Goal: Complete application form: Complete application form

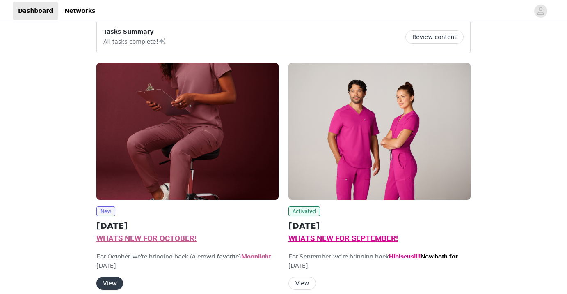
scroll to position [53, 0]
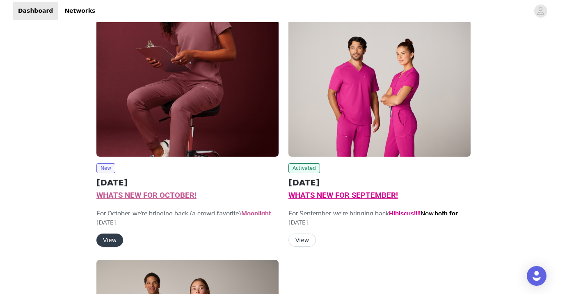
click at [156, 114] on img at bounding box center [187, 88] width 182 height 137
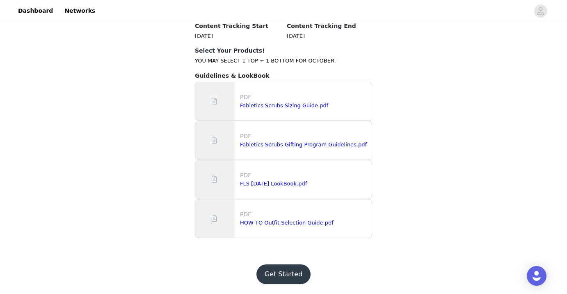
scroll to position [886, 0]
click at [287, 274] on button "Get Started" at bounding box center [284, 274] width 55 height 20
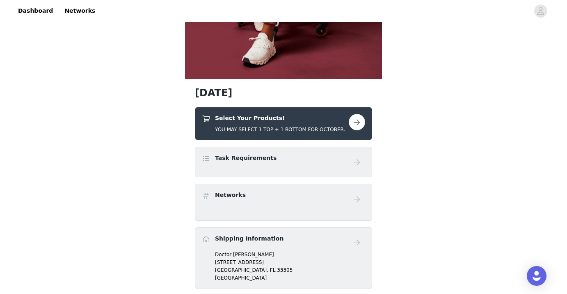
scroll to position [252, 0]
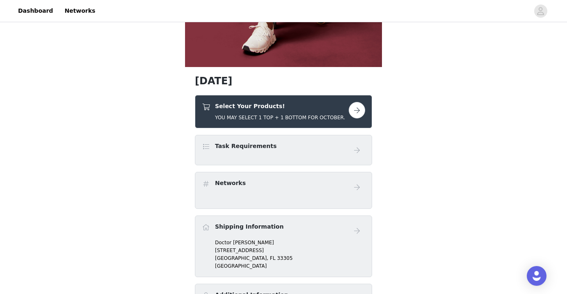
click at [356, 110] on button "button" at bounding box center [357, 110] width 16 height 16
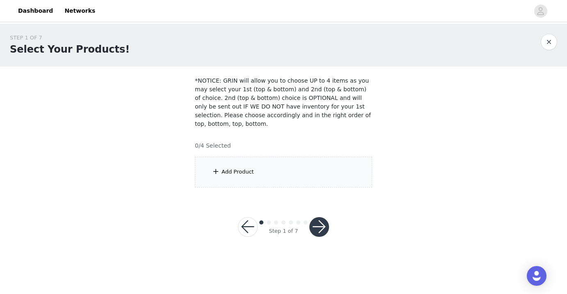
click at [254, 176] on div "Add Product" at bounding box center [283, 171] width 177 height 31
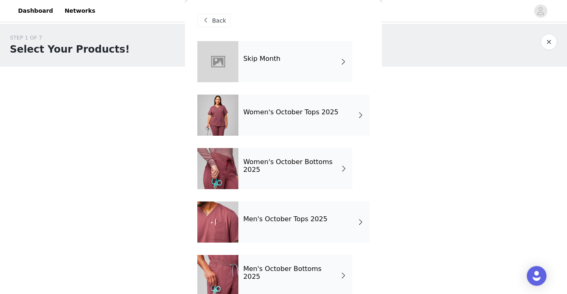
click at [293, 110] on h4 "Women's October Tops 2025" at bounding box center [290, 111] width 95 height 7
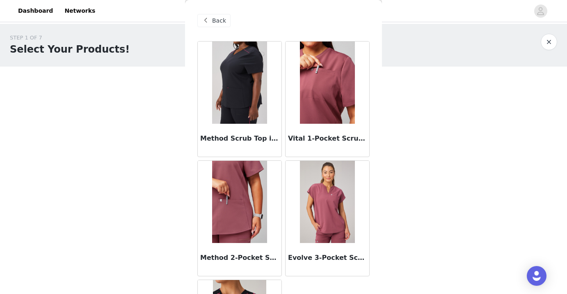
click at [344, 203] on img at bounding box center [327, 202] width 55 height 82
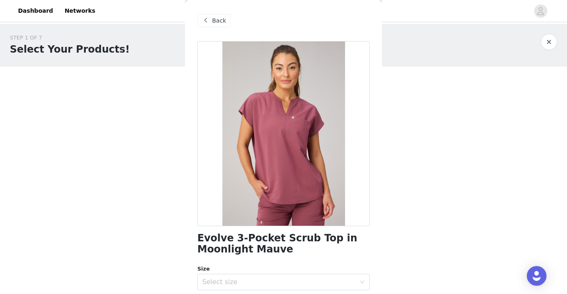
scroll to position [5, 0]
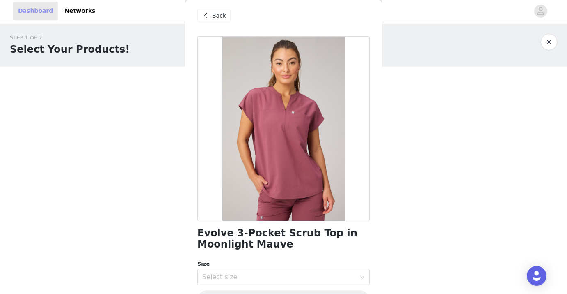
click at [27, 5] on link "Dashboard" at bounding box center [35, 11] width 45 height 18
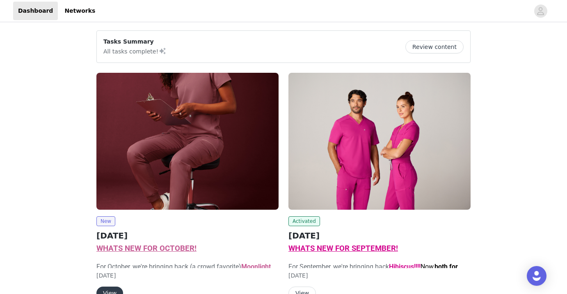
click at [400, 177] on img at bounding box center [380, 141] width 182 height 137
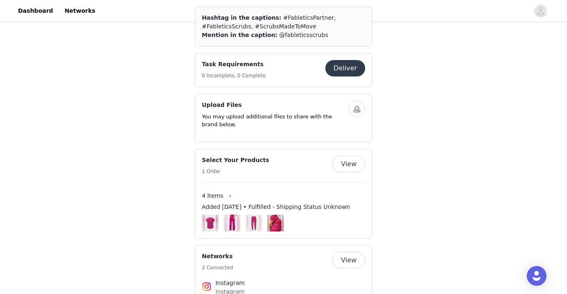
scroll to position [720, 0]
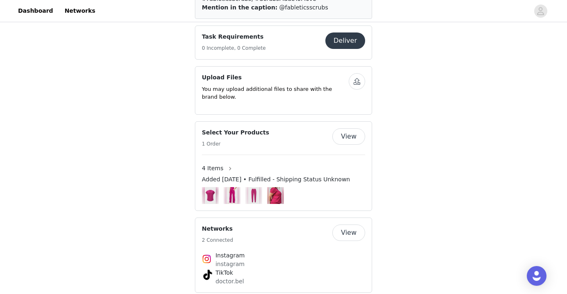
click at [219, 172] on span "4 Items" at bounding box center [213, 168] width 22 height 9
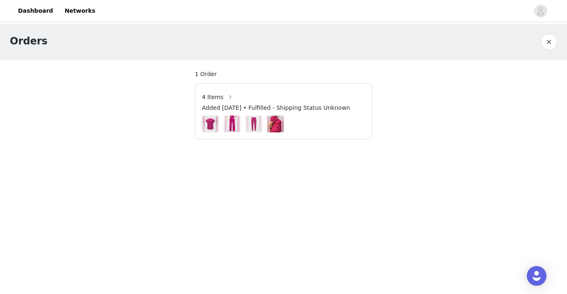
click at [213, 124] on img at bounding box center [210, 123] width 11 height 17
click at [226, 98] on button "button" at bounding box center [230, 96] width 13 height 13
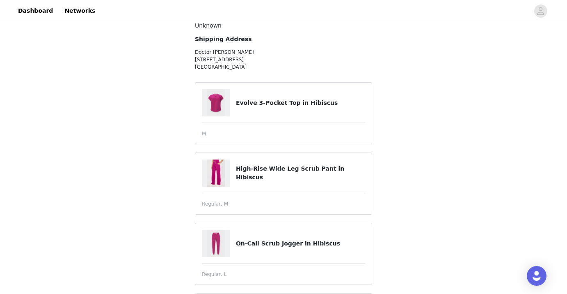
scroll to position [61, 0]
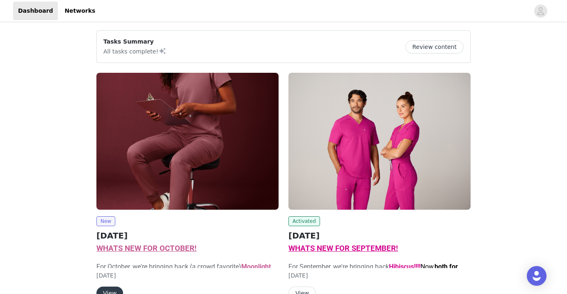
click at [180, 172] on img at bounding box center [187, 141] width 182 height 137
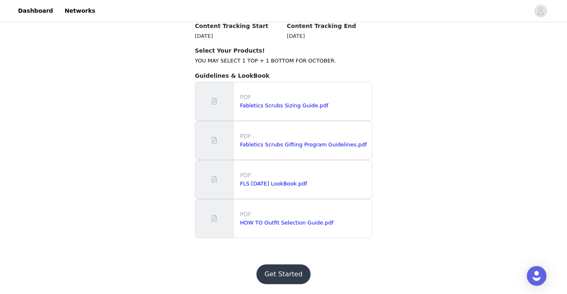
click at [288, 277] on button "Get Started" at bounding box center [284, 274] width 55 height 20
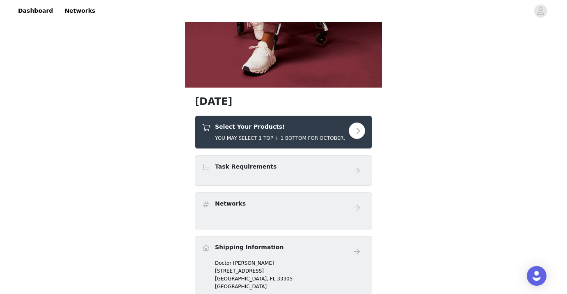
scroll to position [232, 0]
click at [259, 127] on h4 "Select Your Products!" at bounding box center [280, 126] width 130 height 9
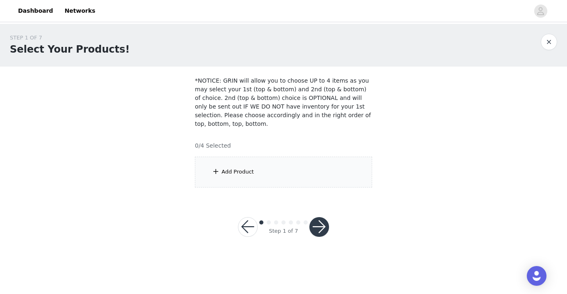
click at [267, 170] on div "Add Product" at bounding box center [283, 171] width 177 height 31
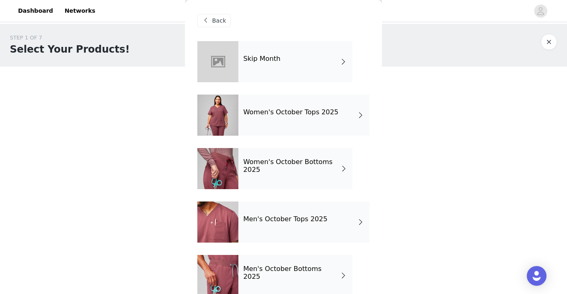
click at [284, 121] on div "Women's October Tops 2025" at bounding box center [304, 114] width 131 height 41
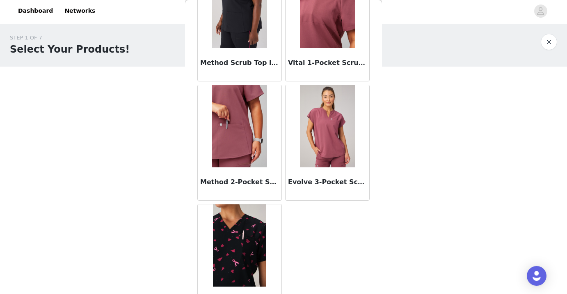
click at [319, 122] on img at bounding box center [327, 126] width 55 height 82
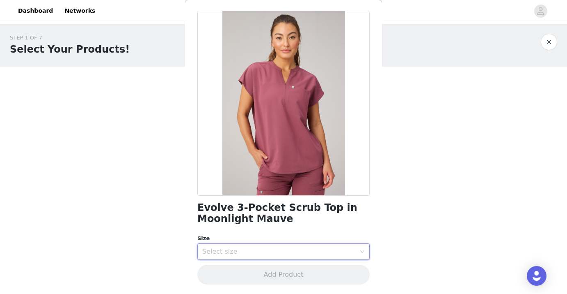
click at [304, 255] on div "Select size" at bounding box center [280, 251] width 157 height 16
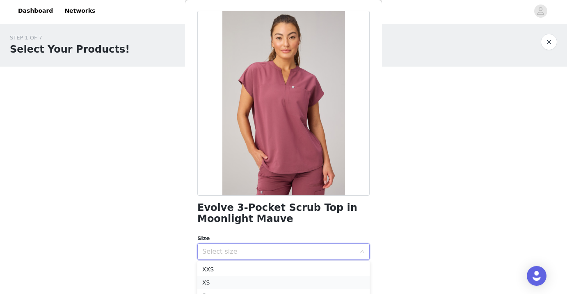
scroll to position [27, 0]
click at [218, 271] on li "S" at bounding box center [283, 267] width 172 height 13
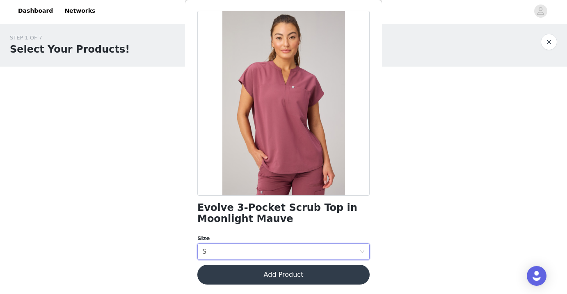
scroll to position [0, 0]
click at [292, 273] on button "Add Product" at bounding box center [283, 274] width 172 height 20
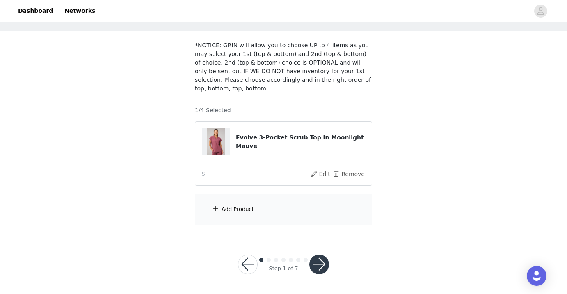
scroll to position [35, 0]
click at [241, 193] on section "*NOTICE: GRIN will allow you to choose UP to 4 items as you may select your 1st…" at bounding box center [283, 133] width 197 height 203
click at [241, 204] on div "Add Product" at bounding box center [283, 209] width 177 height 31
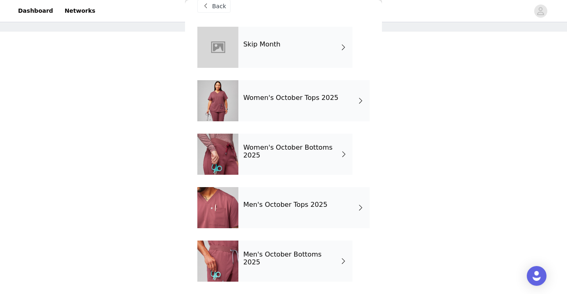
click at [296, 159] on div "Women's October Bottoms 2025" at bounding box center [296, 153] width 114 height 41
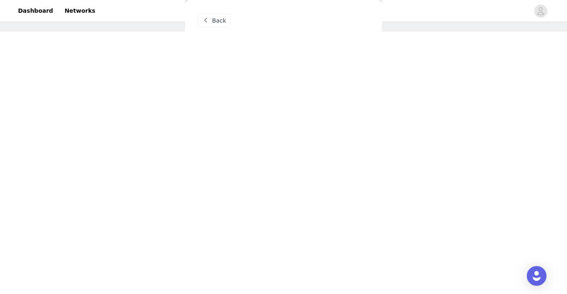
scroll to position [0, 0]
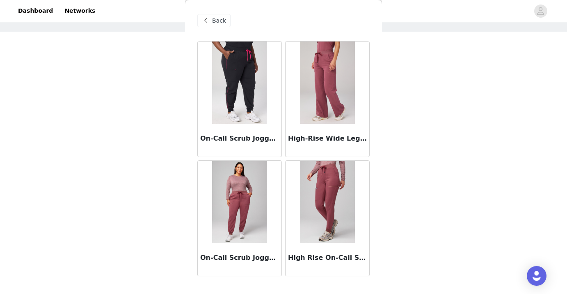
click at [333, 74] on img at bounding box center [327, 82] width 55 height 82
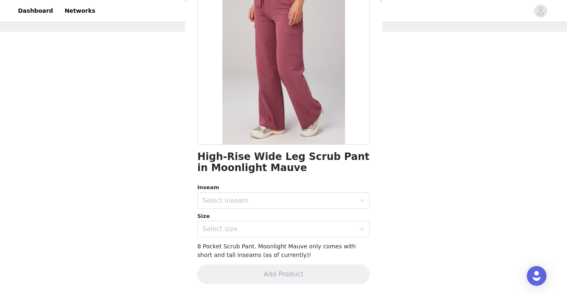
scroll to position [81, 0]
click at [258, 197] on div "Select inseam" at bounding box center [279, 201] width 154 height 8
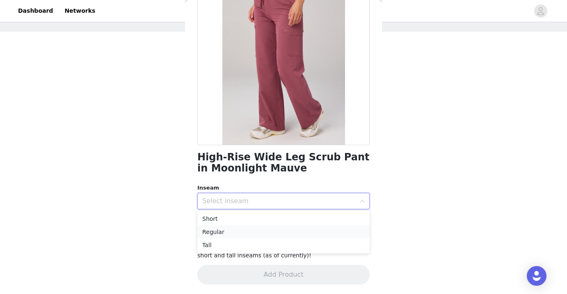
click at [245, 231] on li "Regular" at bounding box center [283, 231] width 172 height 13
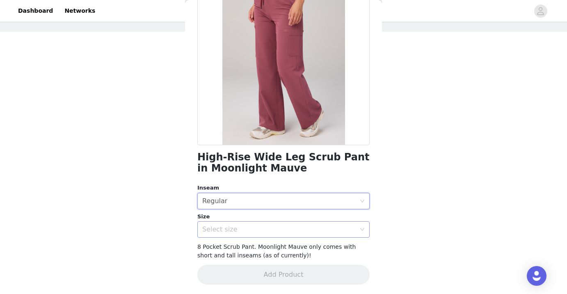
click at [245, 231] on div "Select size" at bounding box center [279, 229] width 154 height 8
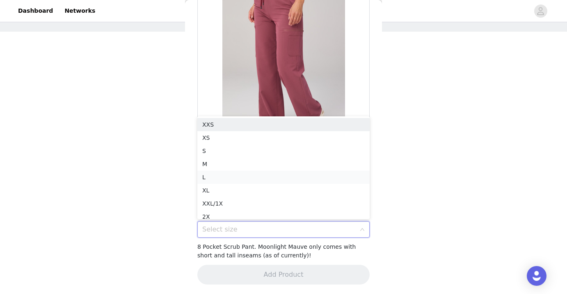
scroll to position [4, 0]
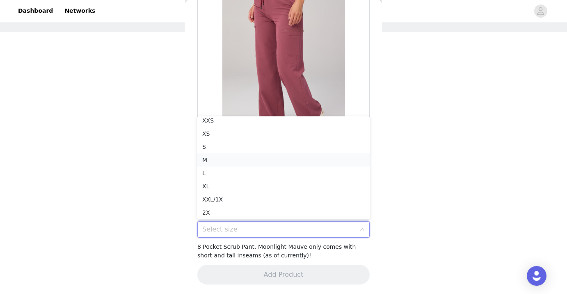
click at [239, 163] on li "M" at bounding box center [283, 159] width 172 height 13
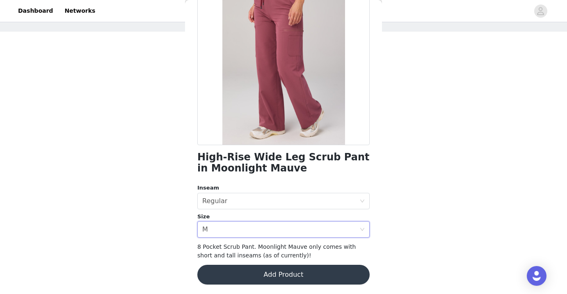
click at [272, 275] on button "Add Product" at bounding box center [283, 274] width 172 height 20
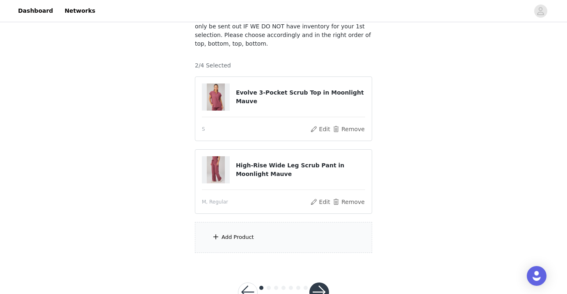
scroll to position [92, 0]
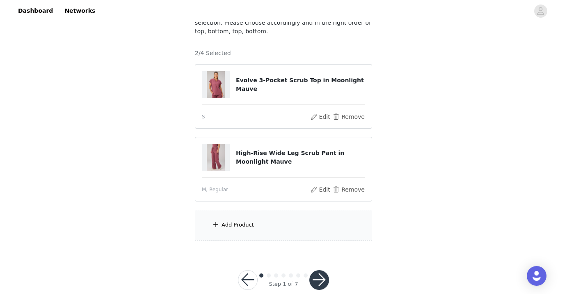
click at [241, 222] on div "Add Product" at bounding box center [238, 224] width 32 height 8
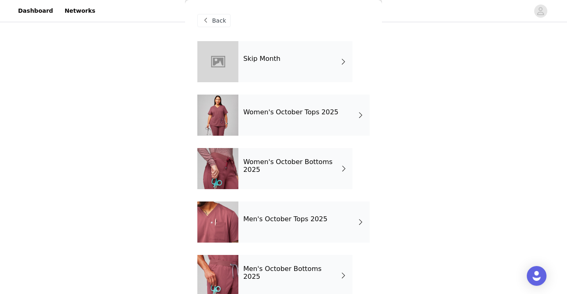
click at [294, 118] on div "Women's October Tops 2025" at bounding box center [304, 114] width 131 height 41
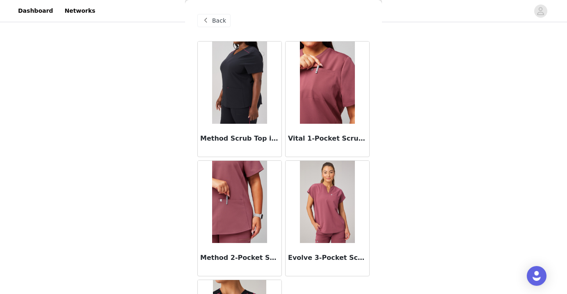
scroll to position [2, 0]
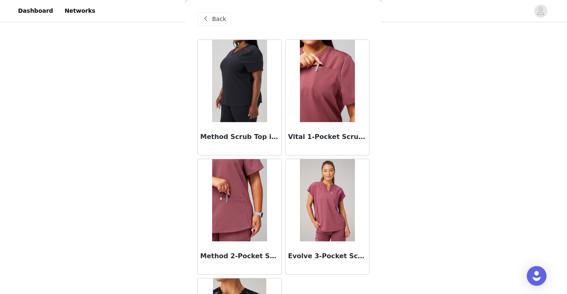
click at [340, 102] on img at bounding box center [327, 81] width 55 height 82
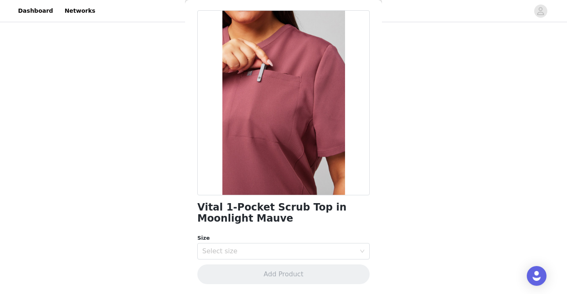
scroll to position [30, 0]
click at [265, 249] on div "Select size" at bounding box center [279, 251] width 154 height 8
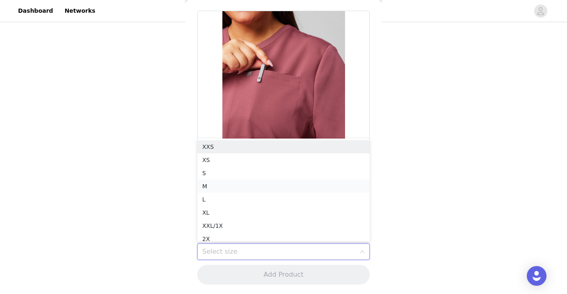
scroll to position [4, 0]
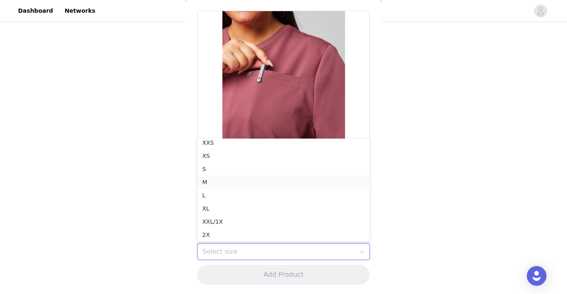
click at [216, 182] on li "M" at bounding box center [283, 181] width 172 height 13
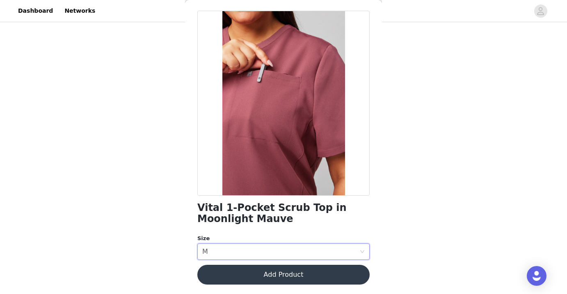
scroll to position [108, 0]
click at [294, 271] on button "Add Product" at bounding box center [283, 274] width 172 height 20
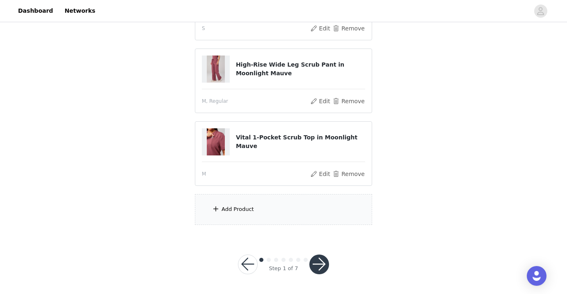
scroll to position [180, 0]
click at [264, 211] on div "Add Product" at bounding box center [283, 209] width 177 height 31
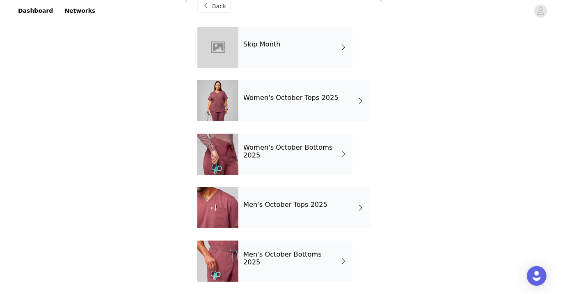
scroll to position [14, 0]
click at [288, 160] on div "Women's October Bottoms 2025" at bounding box center [296, 153] width 114 height 41
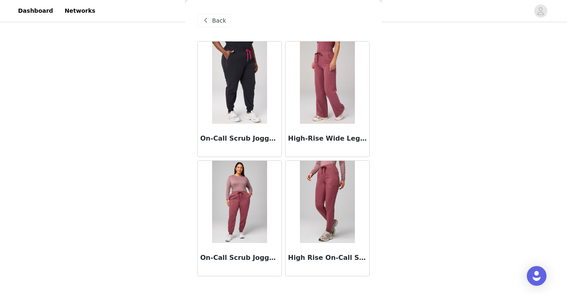
scroll to position [180, 0]
click at [240, 204] on img at bounding box center [239, 202] width 55 height 82
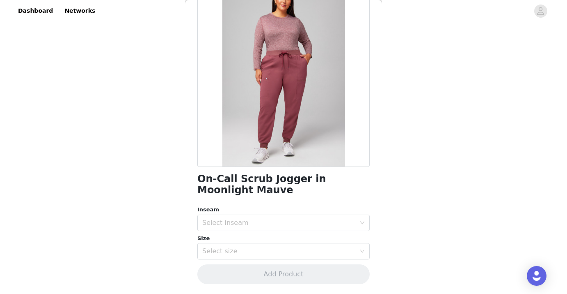
scroll to position [59, 0]
click at [287, 225] on div "Select inseam" at bounding box center [279, 223] width 154 height 8
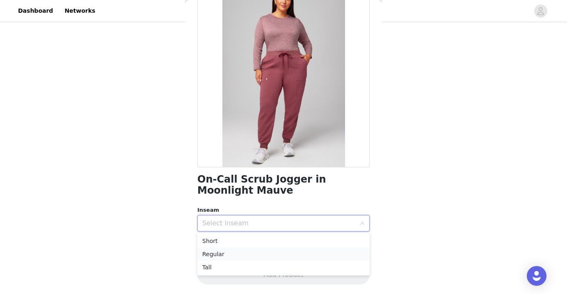
click at [259, 255] on li "Regular" at bounding box center [283, 253] width 172 height 13
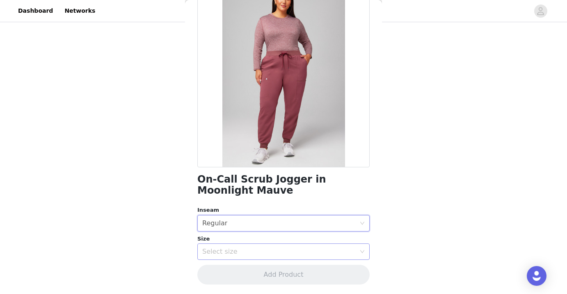
click at [259, 249] on div "Select size" at bounding box center [279, 251] width 154 height 8
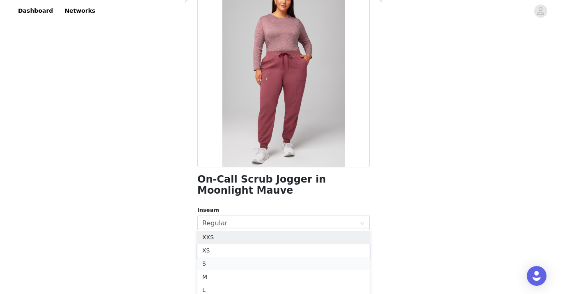
scroll to position [214, 0]
click at [234, 273] on li "M" at bounding box center [283, 274] width 172 height 13
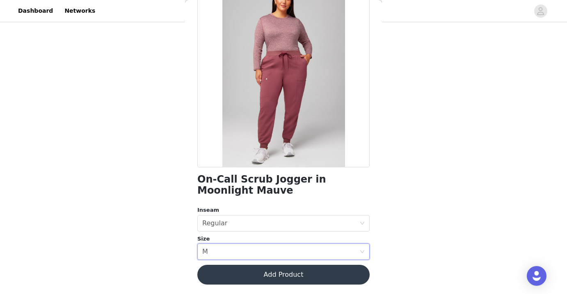
scroll to position [180, 0]
click at [245, 268] on button "Add Product" at bounding box center [283, 274] width 172 height 20
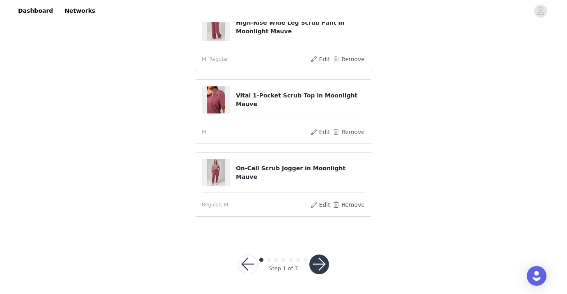
scroll to position [200, 0]
click at [326, 260] on button "button" at bounding box center [320, 265] width 20 height 20
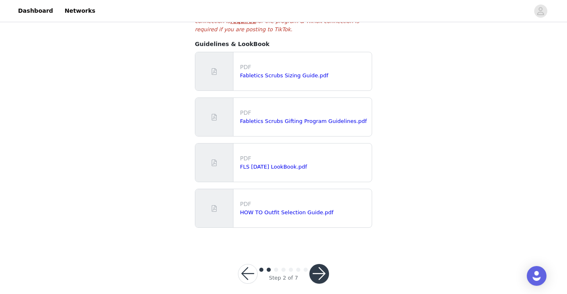
scroll to position [204, 0]
click at [325, 264] on button "button" at bounding box center [320, 274] width 20 height 20
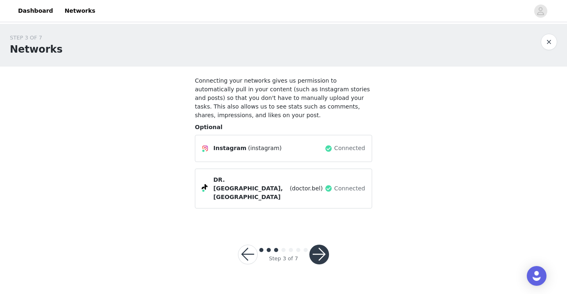
click at [318, 244] on button "button" at bounding box center [320, 254] width 20 height 20
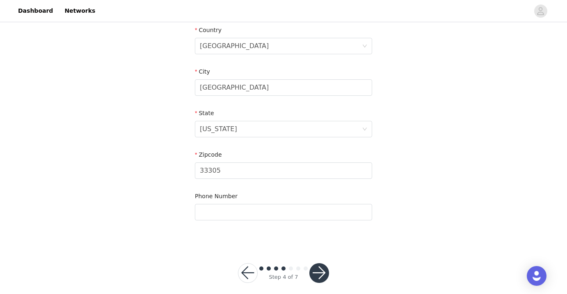
scroll to position [283, 0]
click at [317, 263] on button "button" at bounding box center [320, 273] width 20 height 20
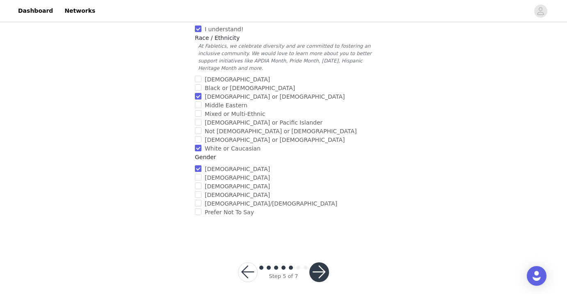
scroll to position [321, 0]
click at [326, 267] on button "button" at bounding box center [320, 272] width 20 height 20
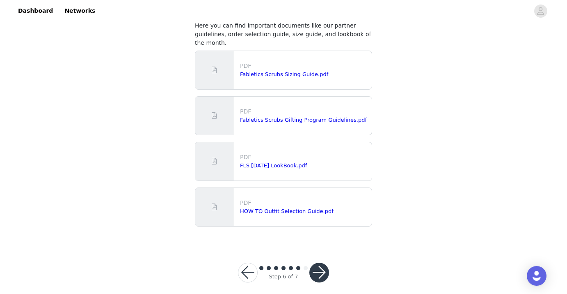
scroll to position [54, 0]
click at [319, 263] on button "button" at bounding box center [320, 273] width 20 height 20
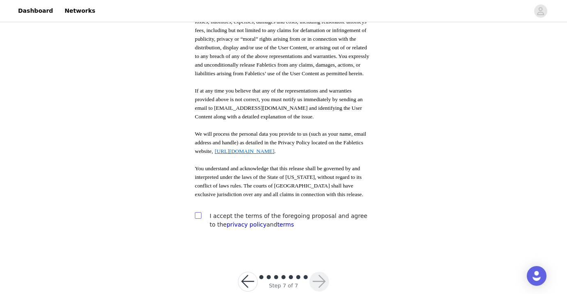
scroll to position [439, 0]
click at [200, 212] on input "checkbox" at bounding box center [198, 215] width 6 height 6
checkbox input "true"
click at [316, 272] on button "button" at bounding box center [320, 282] width 20 height 20
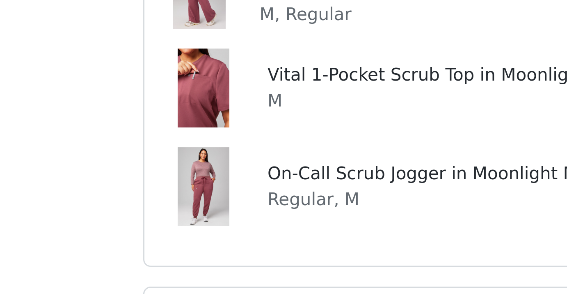
scroll to position [232, 0]
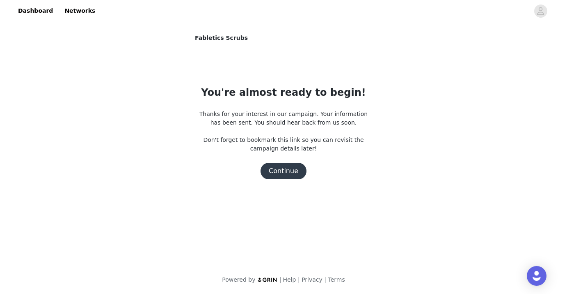
click at [287, 172] on button "Continue" at bounding box center [284, 171] width 46 height 16
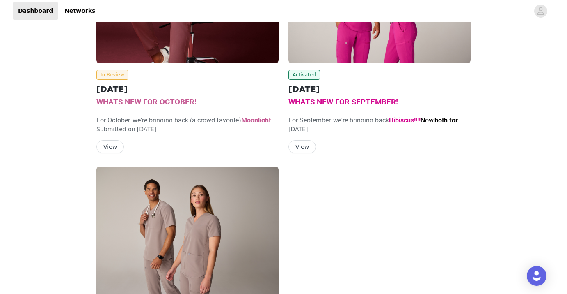
scroll to position [138, 0]
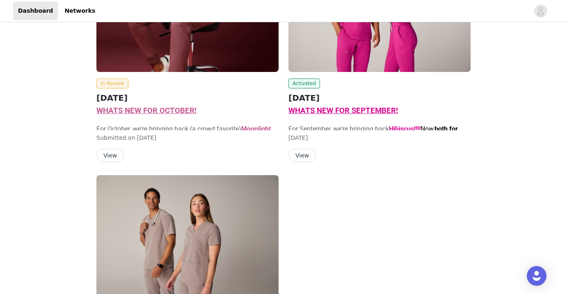
click at [306, 153] on button "View" at bounding box center [303, 155] width 28 height 13
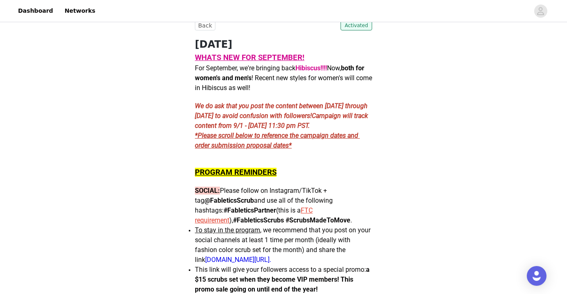
scroll to position [167, 0]
